Goal: Information Seeking & Learning: Learn about a topic

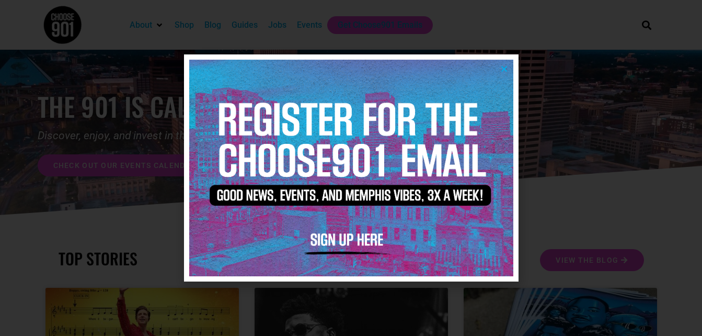
click at [506, 69] on icon "Close" at bounding box center [504, 69] width 8 height 8
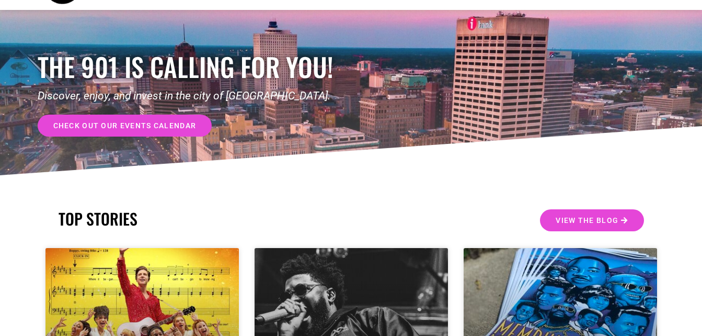
scroll to position [9, 0]
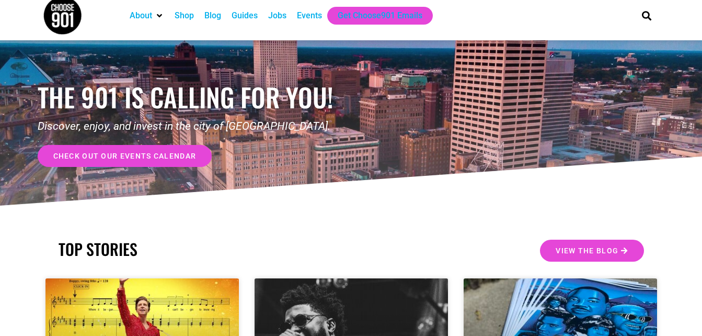
click at [118, 153] on span "check out our events calendar" at bounding box center [124, 155] width 143 height 7
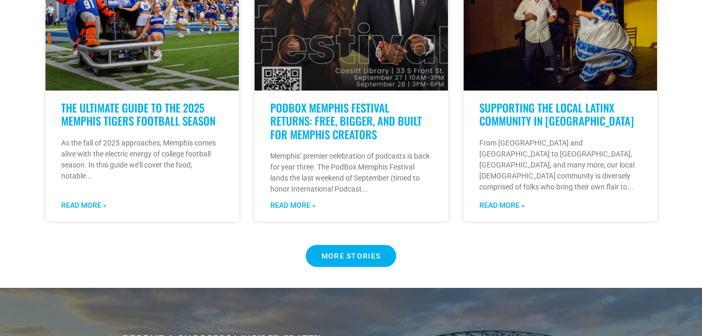
scroll to position [873, 0]
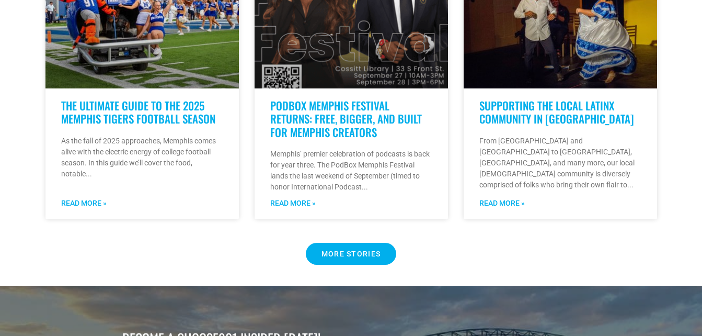
click at [346, 243] on Button "MORE STORIES" at bounding box center [351, 254] width 91 height 22
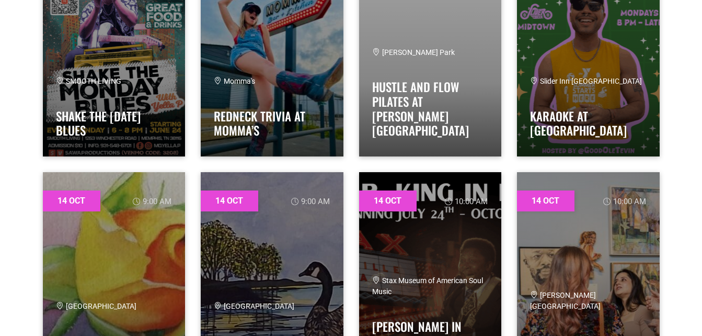
scroll to position [1928, 0]
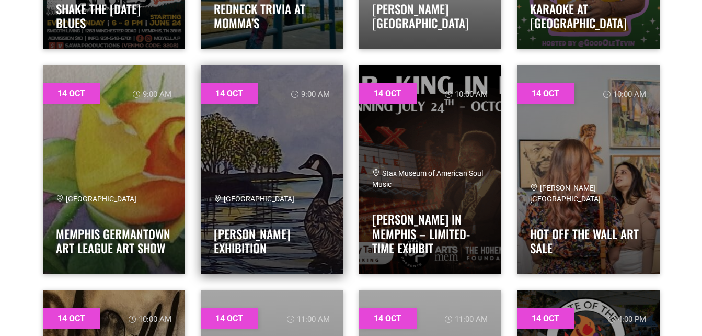
click at [294, 203] on span "Memphis Botanic Garden" at bounding box center [254, 198] width 81 height 8
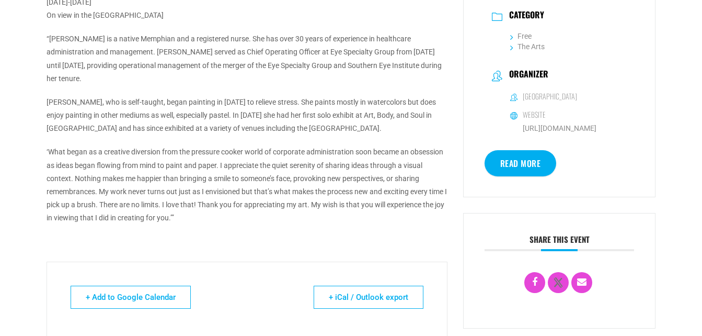
scroll to position [333, 0]
click at [539, 154] on link "Read More" at bounding box center [521, 163] width 72 height 26
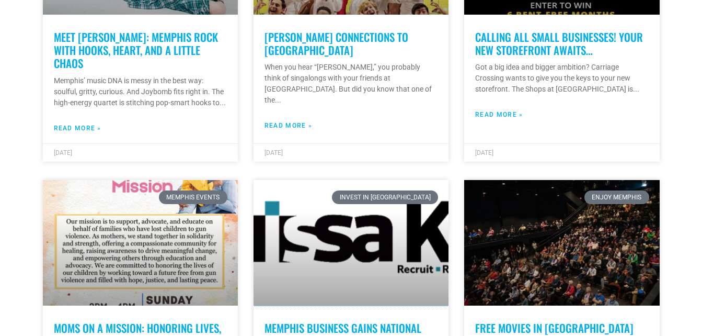
scroll to position [429, 0]
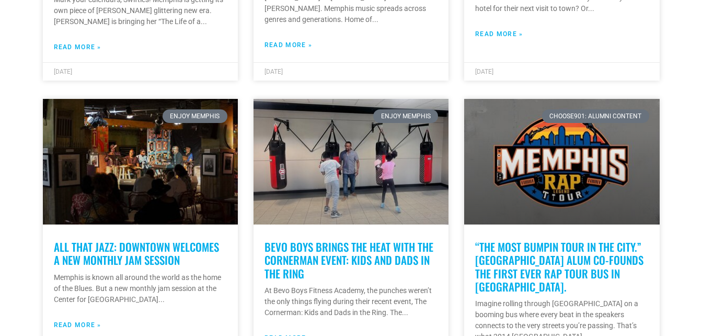
scroll to position [2331, 0]
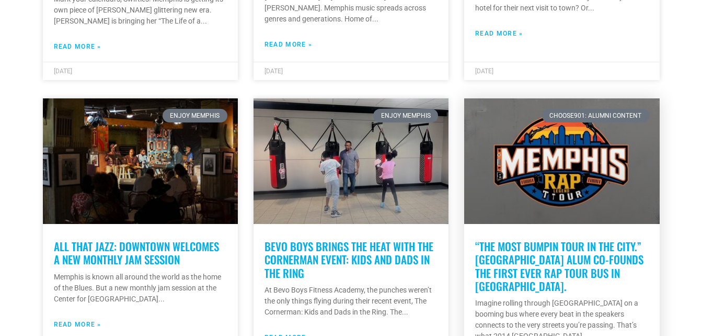
click at [596, 101] on link at bounding box center [561, 160] width 195 height 125
